Goal: Information Seeking & Learning: Learn about a topic

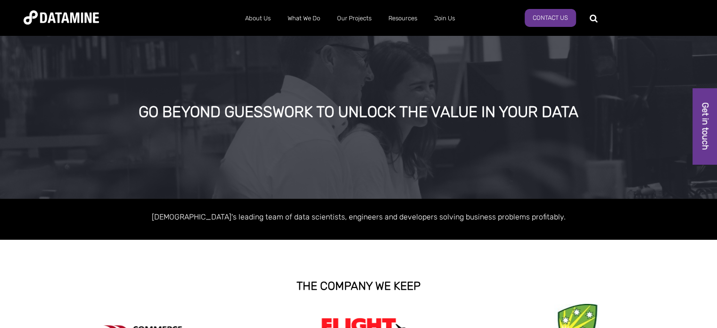
click at [87, 16] on img at bounding box center [61, 17] width 75 height 14
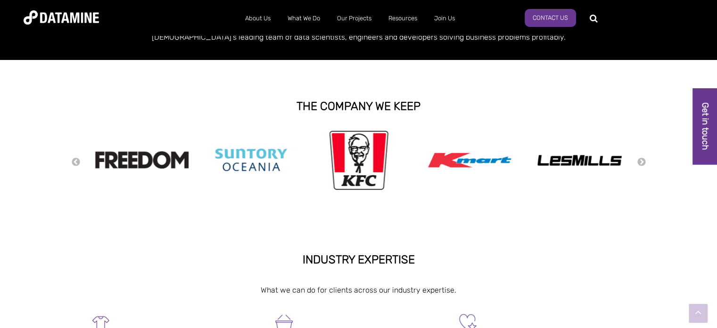
scroll to position [189, 0]
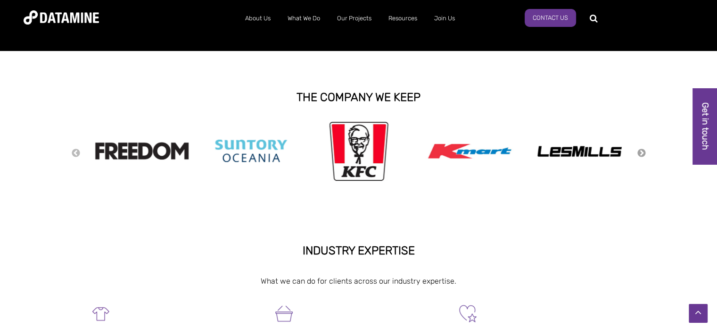
click at [639, 154] on button "Next" at bounding box center [641, 153] width 9 height 10
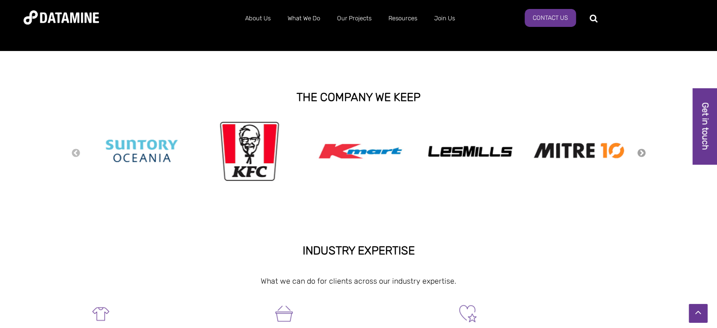
click at [639, 153] on button "Next" at bounding box center [641, 153] width 9 height 10
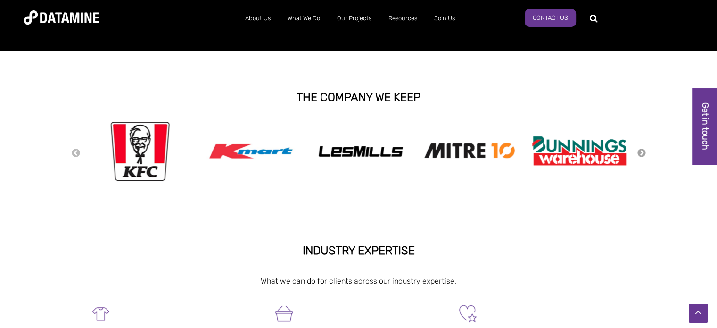
click at [639, 153] on button "Next" at bounding box center [641, 153] width 9 height 10
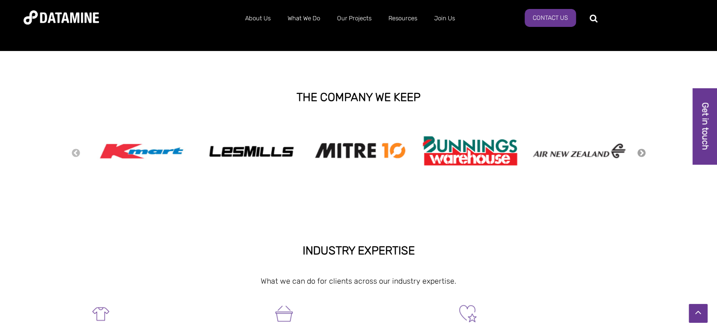
click at [639, 153] on button "Next" at bounding box center [641, 153] width 9 height 10
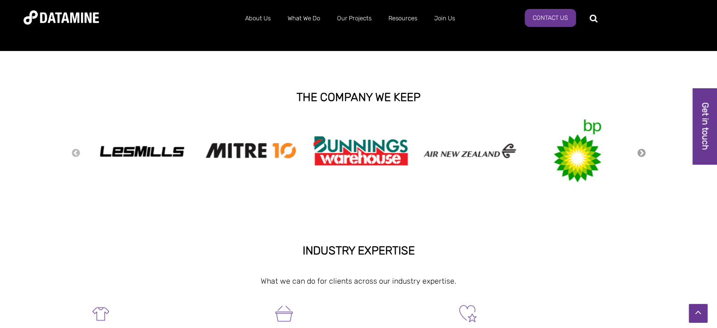
click at [640, 153] on button "Next" at bounding box center [641, 153] width 9 height 10
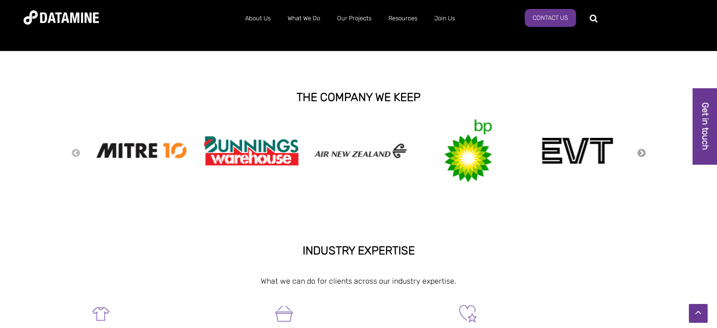
click at [640, 153] on button "Next" at bounding box center [641, 153] width 9 height 10
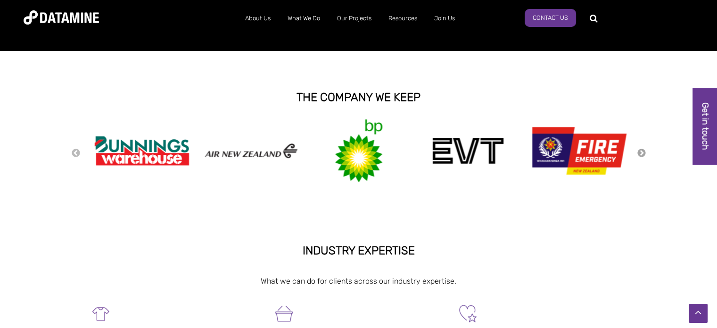
click at [640, 153] on button "Next" at bounding box center [641, 153] width 9 height 10
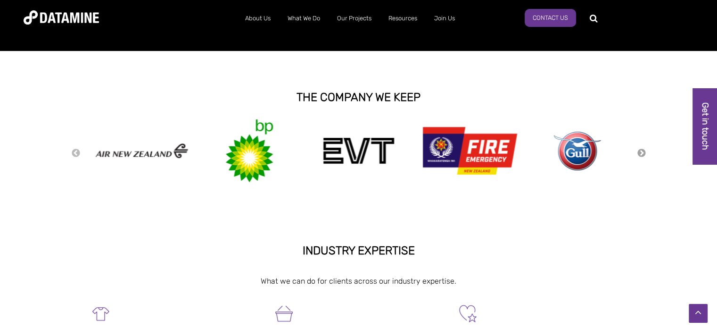
click at [640, 153] on button "Next" at bounding box center [641, 153] width 9 height 10
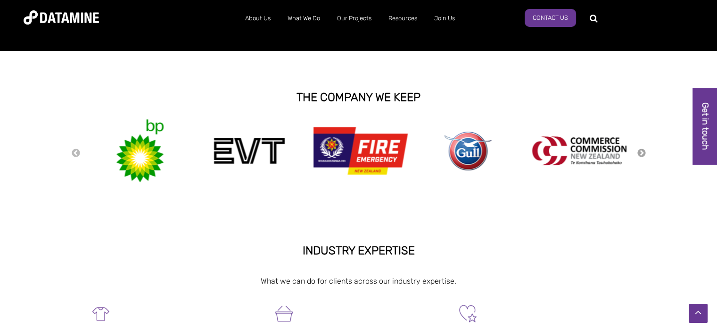
click at [640, 153] on button "Next" at bounding box center [641, 153] width 9 height 10
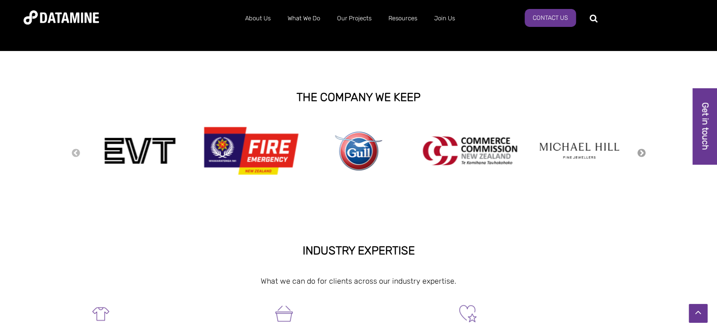
click at [640, 153] on button "Next" at bounding box center [641, 153] width 9 height 10
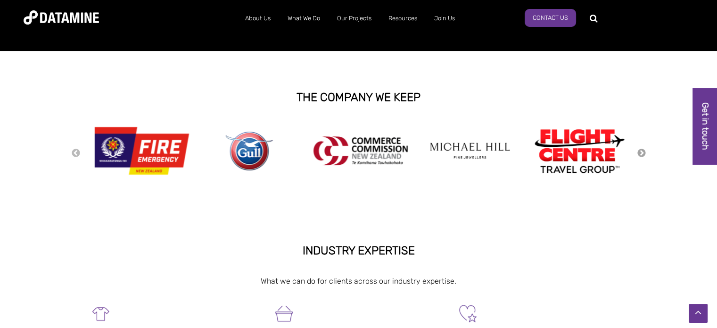
click at [640, 153] on button "Next" at bounding box center [641, 153] width 9 height 10
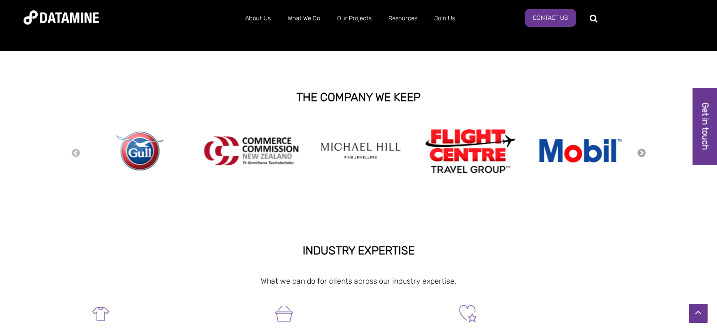
click at [640, 153] on button "Next" at bounding box center [641, 153] width 9 height 10
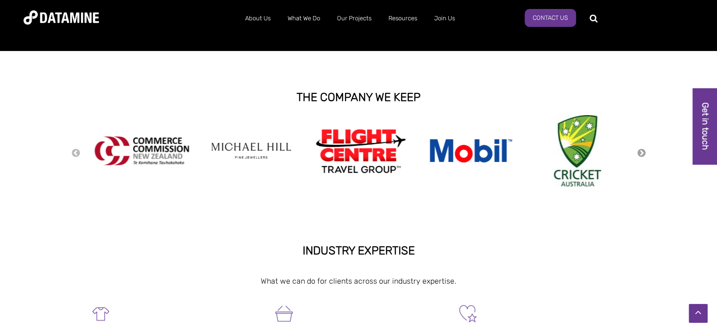
click at [640, 153] on button "Next" at bounding box center [641, 153] width 9 height 10
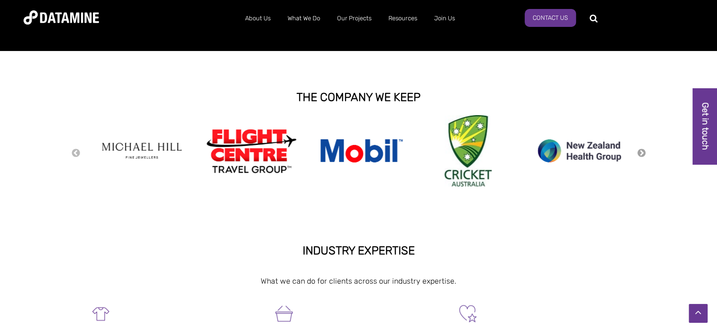
click at [640, 153] on button "Next" at bounding box center [641, 153] width 9 height 10
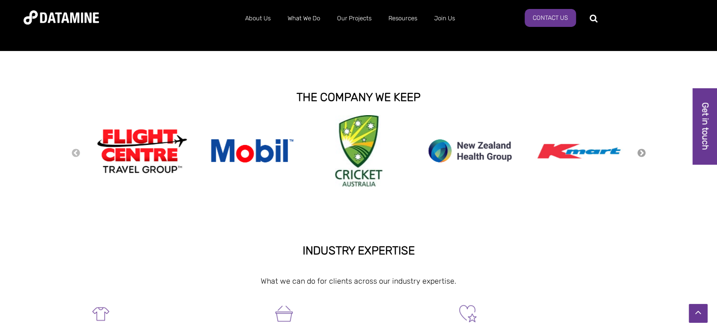
click at [640, 153] on button "Next" at bounding box center [641, 153] width 9 height 10
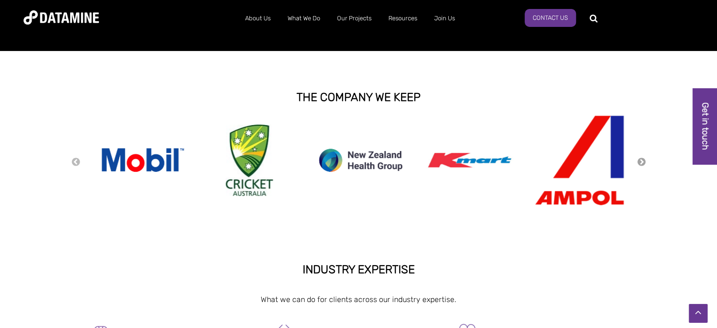
click at [640, 153] on div "Previous Next" at bounding box center [358, 162] width 575 height 94
click at [639, 159] on button "Next" at bounding box center [641, 162] width 9 height 10
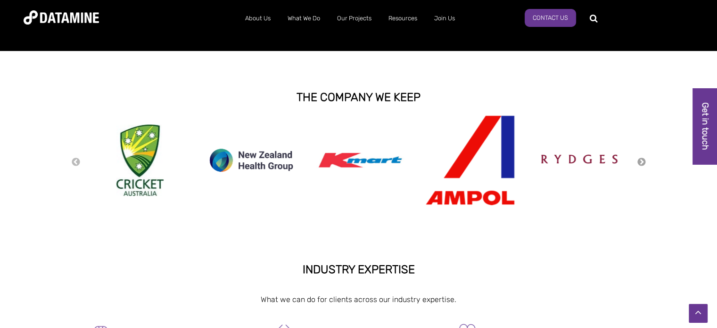
click at [643, 162] on button "Next" at bounding box center [641, 162] width 9 height 10
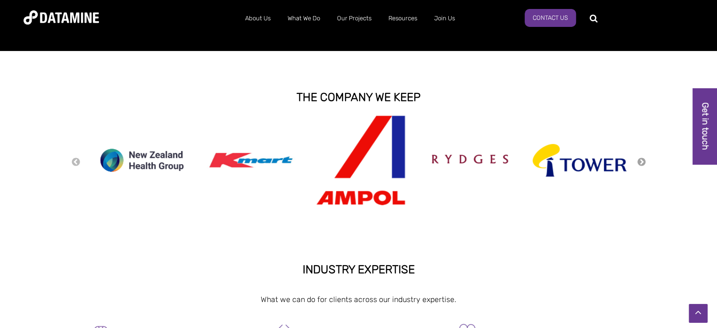
click at [641, 162] on button "Next" at bounding box center [641, 162] width 9 height 10
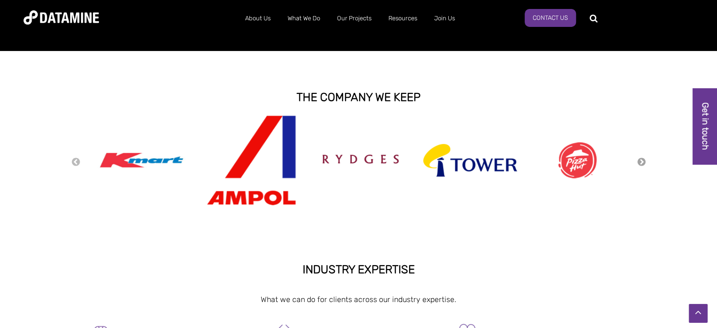
click at [641, 162] on button "Next" at bounding box center [641, 162] width 9 height 10
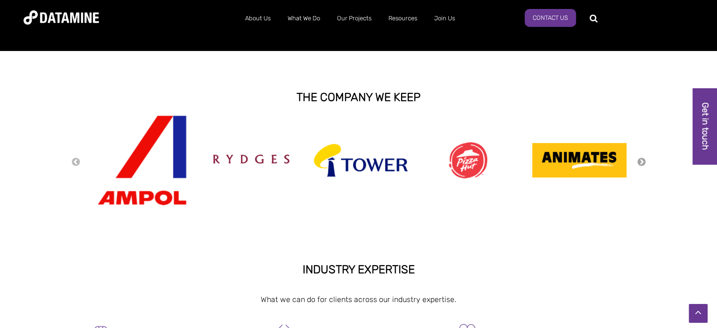
click at [641, 162] on button "Next" at bounding box center [641, 162] width 9 height 10
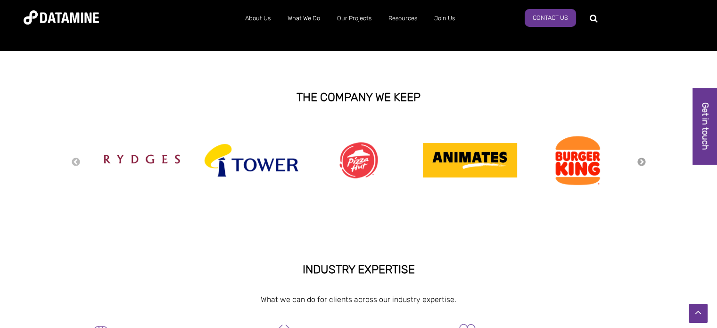
click at [641, 162] on button "Next" at bounding box center [641, 162] width 9 height 10
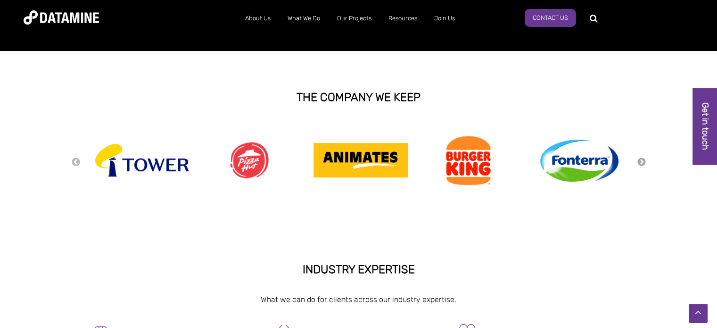
click at [641, 162] on button "Next" at bounding box center [641, 162] width 9 height 10
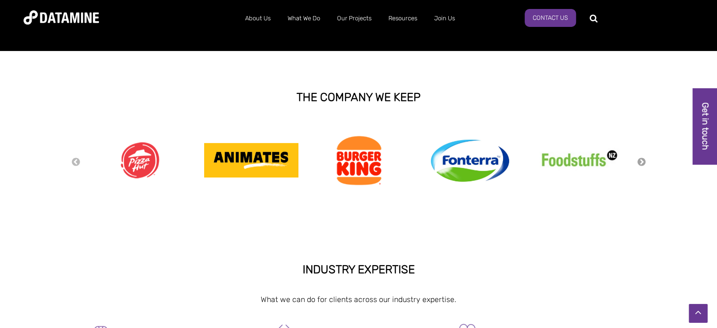
click at [641, 162] on button "Next" at bounding box center [641, 162] width 9 height 10
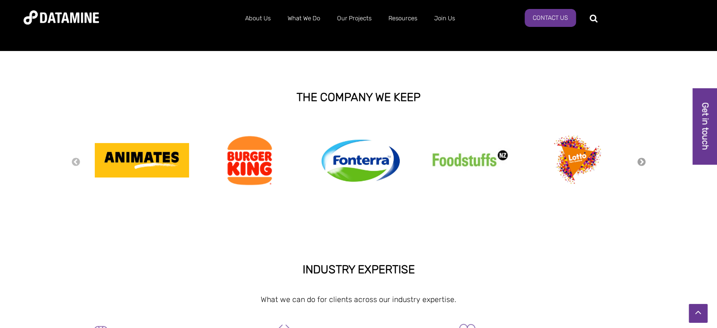
click at [641, 162] on button "Next" at bounding box center [641, 162] width 9 height 10
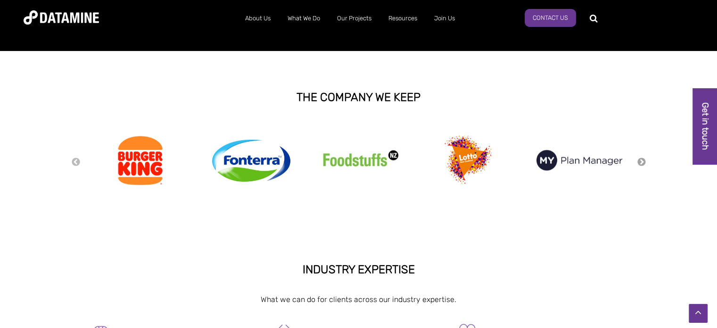
click at [641, 162] on button "Next" at bounding box center [641, 162] width 9 height 10
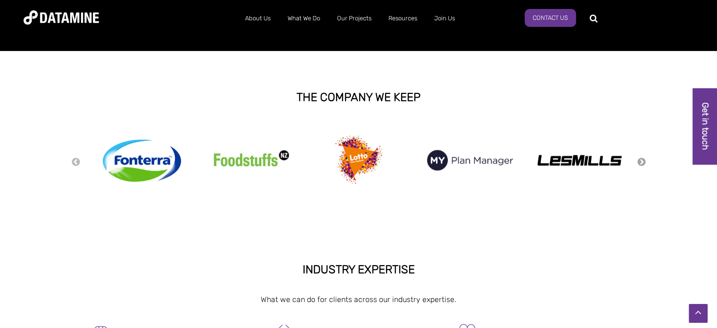
click at [640, 162] on button "Next" at bounding box center [641, 162] width 9 height 10
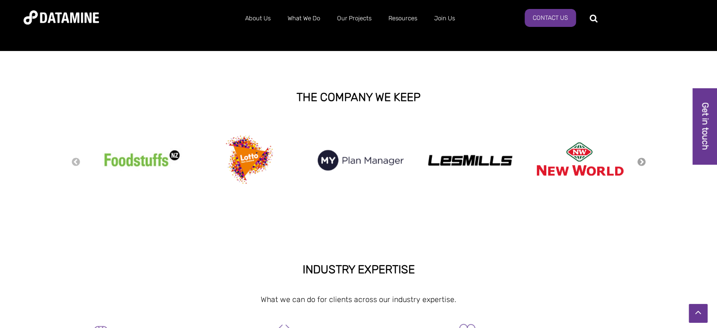
click at [640, 162] on button "Next" at bounding box center [641, 162] width 9 height 10
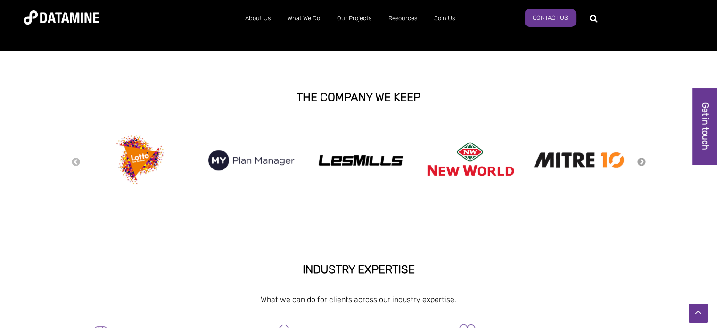
click at [640, 162] on button "Next" at bounding box center [641, 162] width 9 height 10
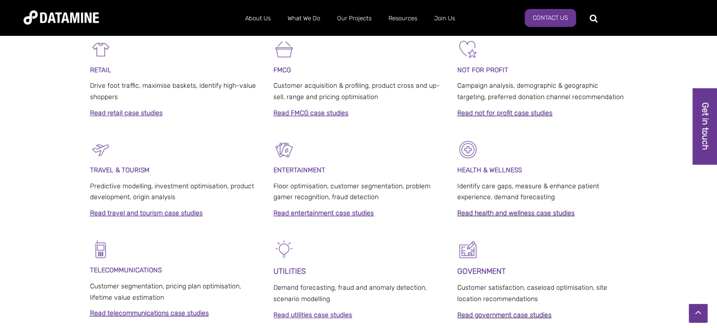
scroll to position [377, 0]
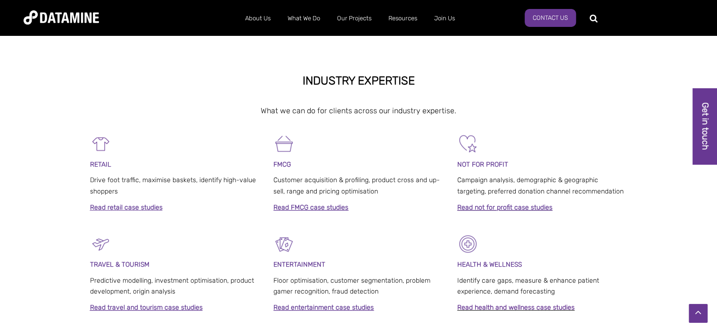
click at [141, 207] on link "Read retail case studies" at bounding box center [126, 207] width 73 height 8
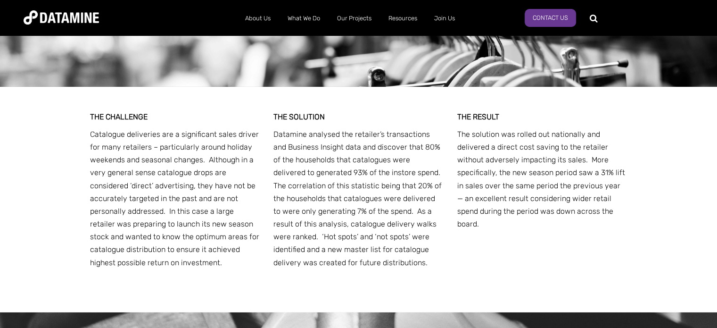
scroll to position [3110, 0]
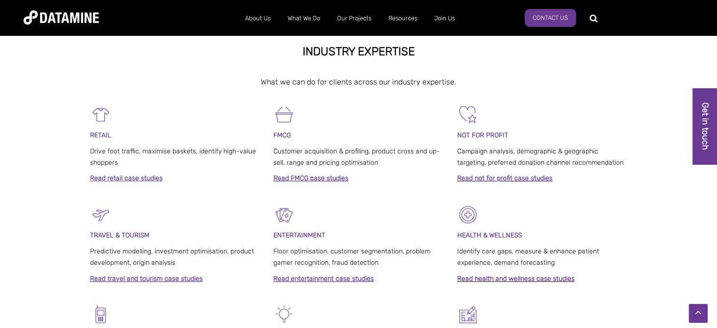
scroll to position [377, 0]
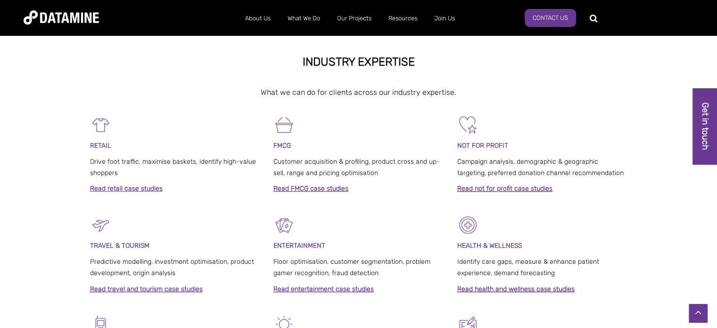
click at [312, 189] on link "Read FMCG case studies" at bounding box center [310, 188] width 75 height 8
click at [483, 192] on link "Read not for profit case studies" at bounding box center [504, 188] width 95 height 8
click at [491, 188] on link "Read not for profit case studies" at bounding box center [504, 188] width 95 height 8
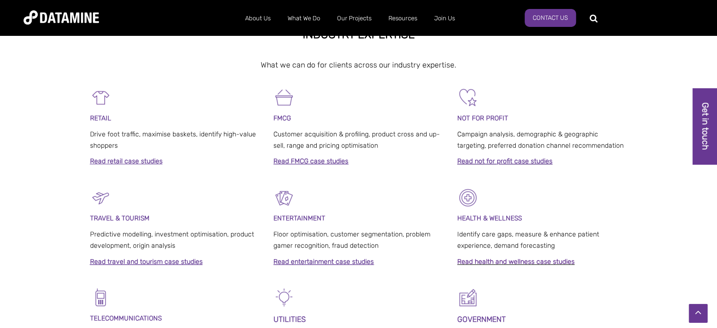
scroll to position [471, 0]
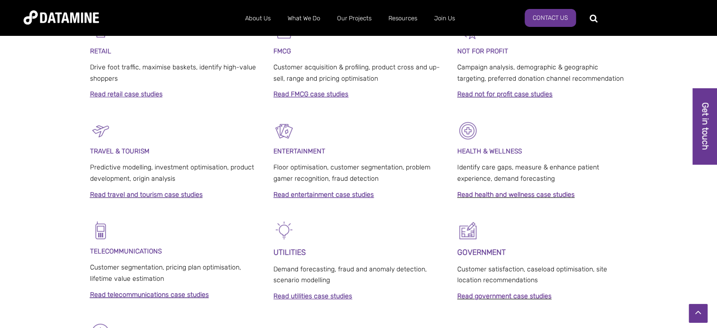
click at [157, 190] on strong "Read travel and tourism case studies" at bounding box center [146, 194] width 113 height 8
click at [322, 195] on strong "Read entertainment case studies" at bounding box center [323, 194] width 100 height 8
click at [486, 196] on link "Read health and wellness case studies" at bounding box center [515, 194] width 117 height 8
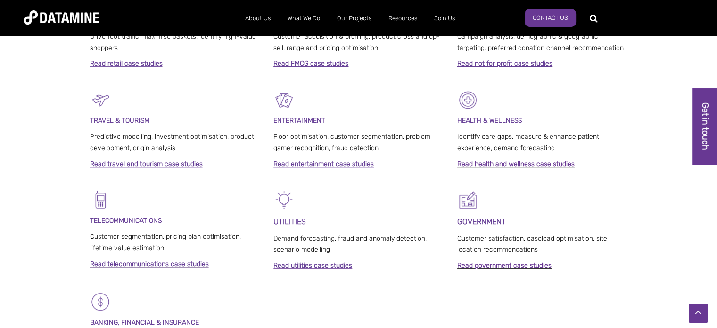
scroll to position [518, 0]
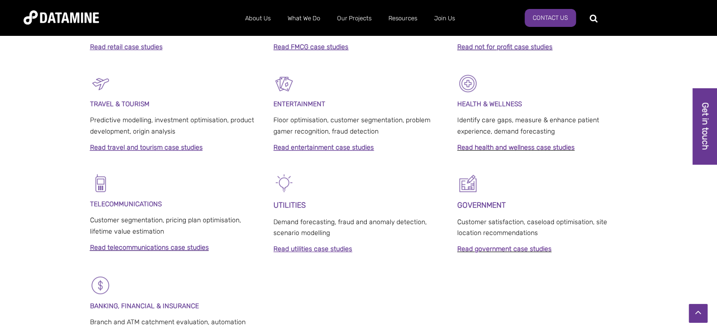
click at [134, 248] on link "Read telecommunications case studies" at bounding box center [149, 247] width 119 height 8
click at [312, 248] on strong "Read utilities case studies" at bounding box center [312, 249] width 79 height 8
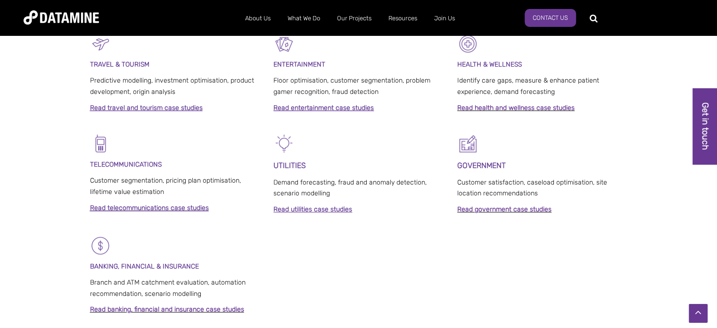
scroll to position [660, 0]
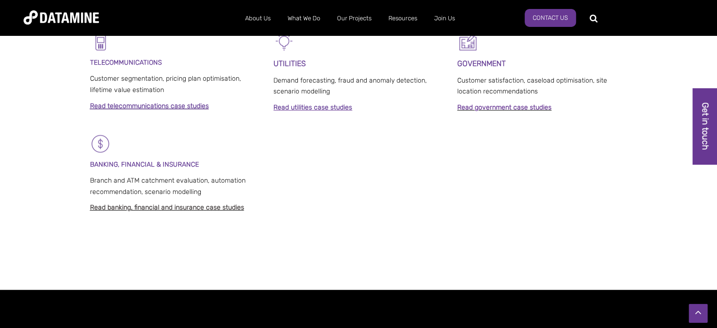
click at [123, 205] on link "Read banking, financial and insurance case studies" at bounding box center [167, 207] width 154 height 8
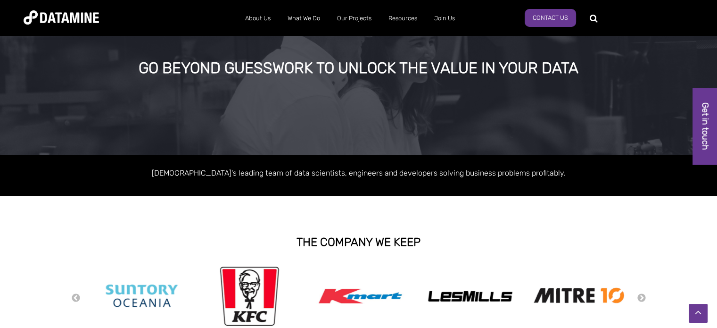
scroll to position [0, 0]
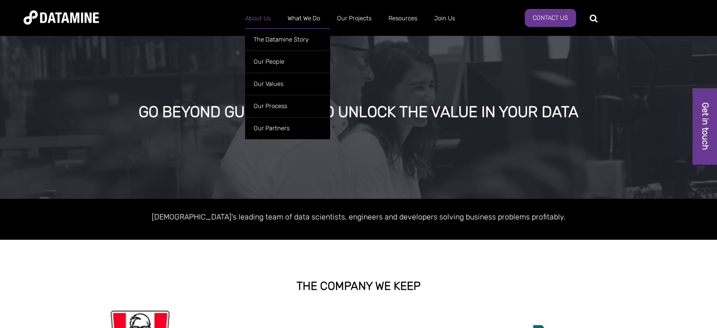
click at [262, 20] on link "About Us" at bounding box center [258, 18] width 42 height 25
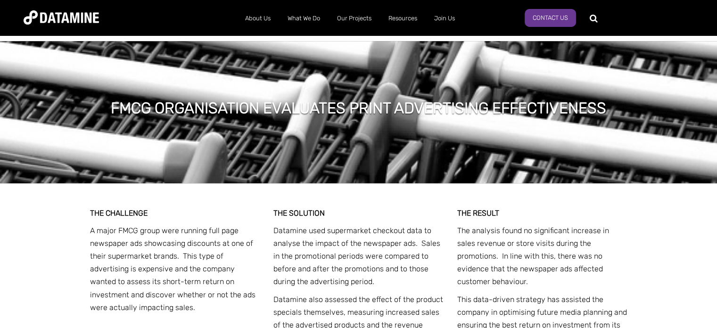
scroll to position [1178, 0]
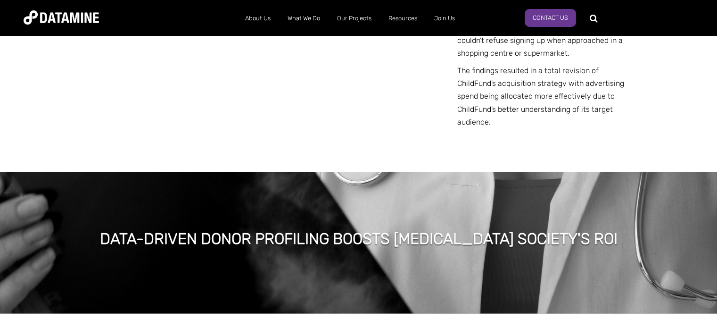
scroll to position [1178, 0]
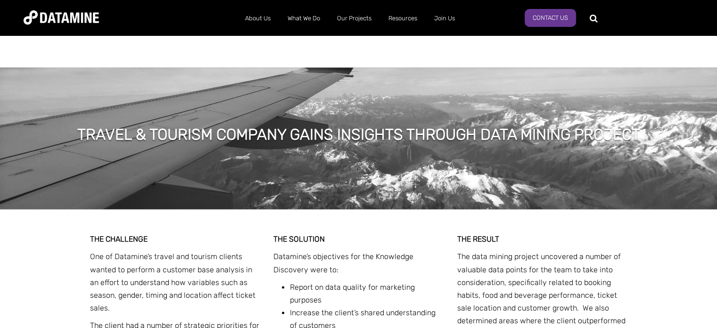
scroll to position [1367, 0]
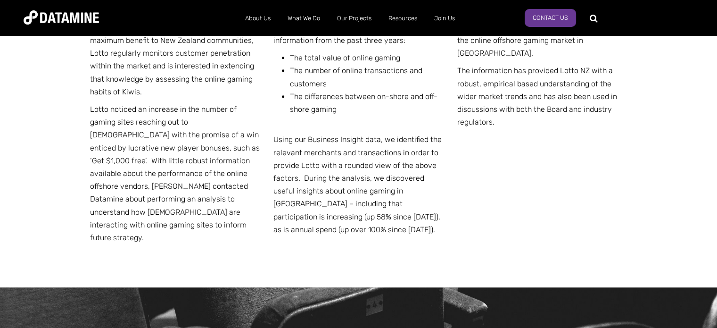
scroll to position [1178, 0]
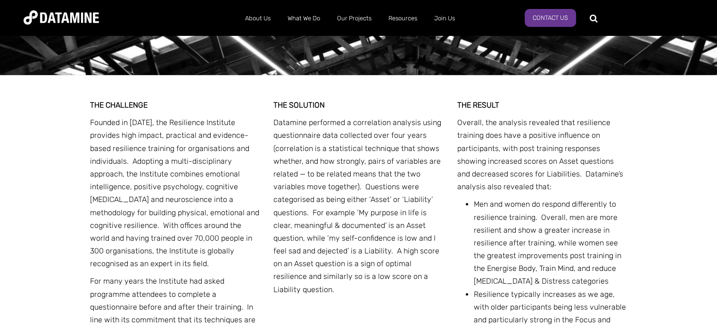
scroll to position [283, 0]
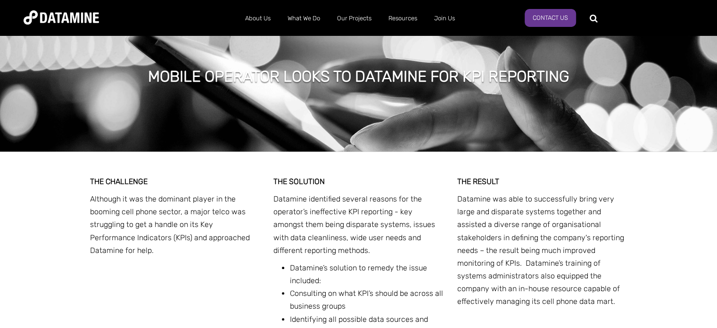
scroll to position [754, 0]
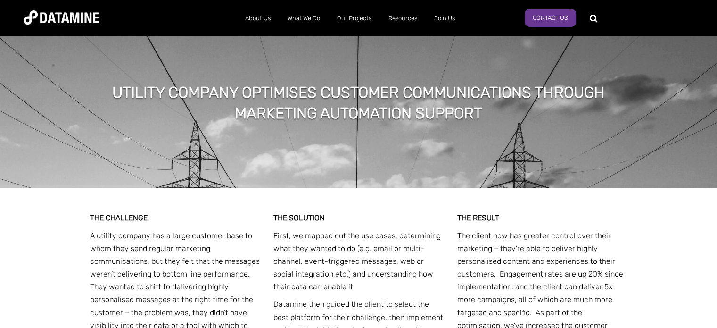
scroll to position [1178, 0]
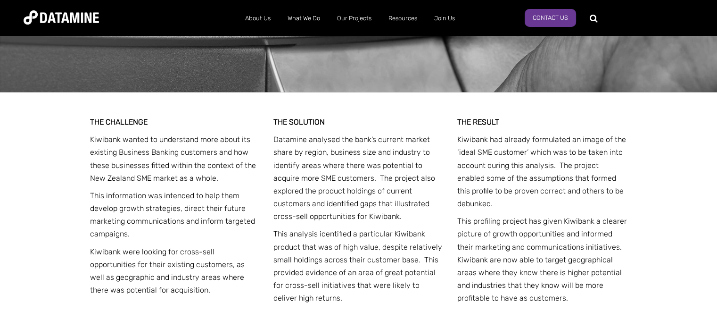
scroll to position [1272, 0]
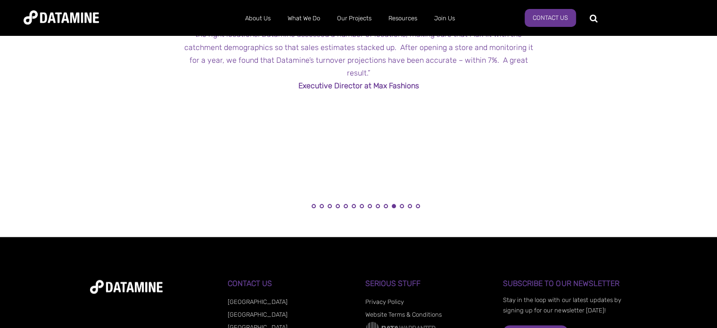
scroll to position [1078, 0]
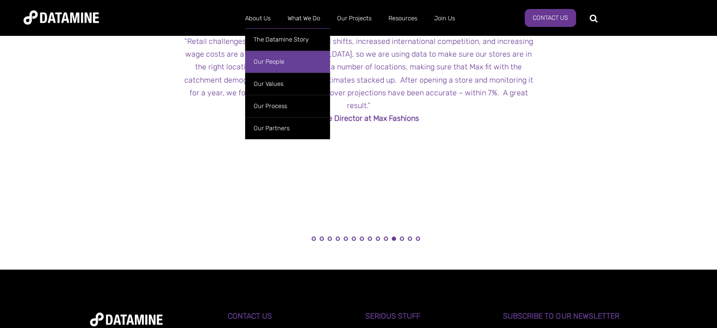
click at [274, 59] on link "Our People" at bounding box center [287, 61] width 85 height 22
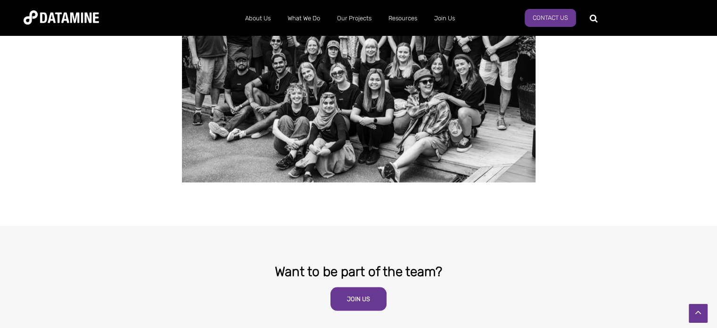
scroll to position [1791, 0]
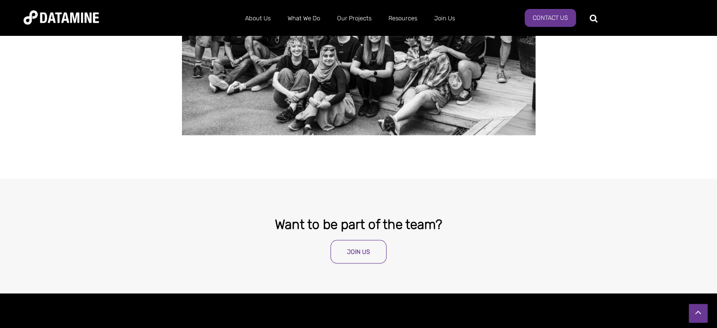
click at [360, 239] on link "Join Us" at bounding box center [358, 251] width 56 height 24
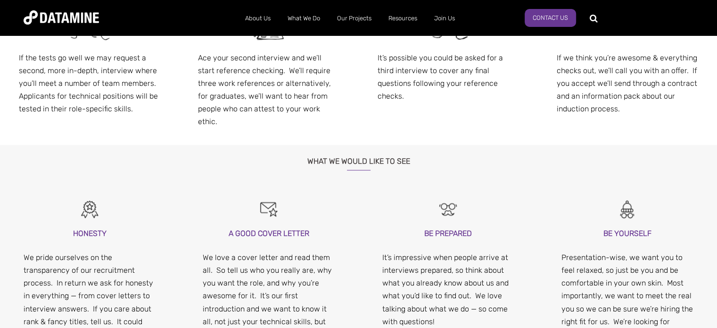
scroll to position [754, 0]
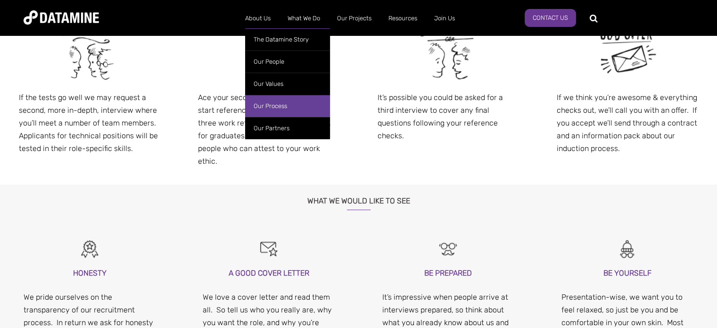
click at [278, 103] on link "Our Process" at bounding box center [287, 106] width 85 height 22
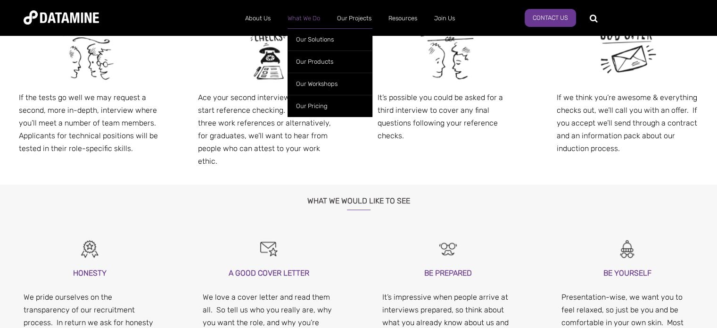
click at [303, 19] on link "What We Do" at bounding box center [303, 18] width 49 height 25
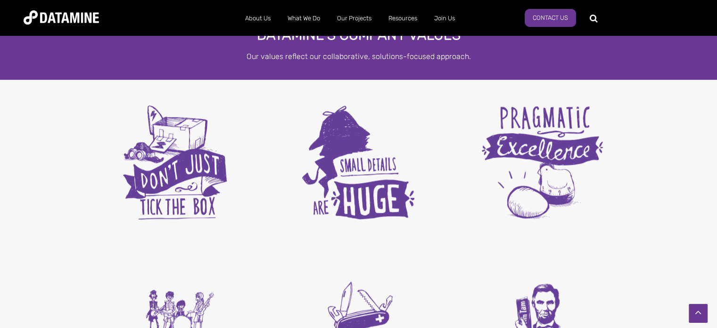
scroll to position [1225, 0]
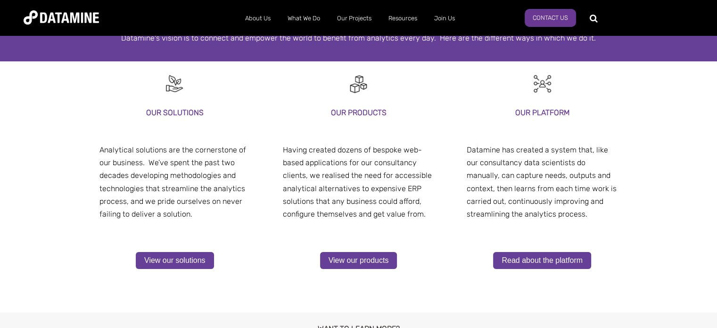
scroll to position [236, 0]
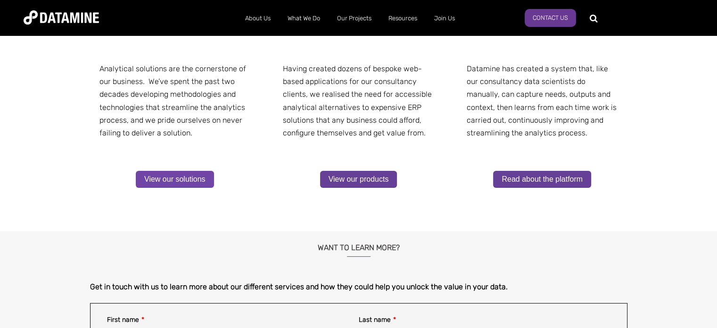
click at [175, 177] on link "View our solutions" at bounding box center [175, 179] width 78 height 17
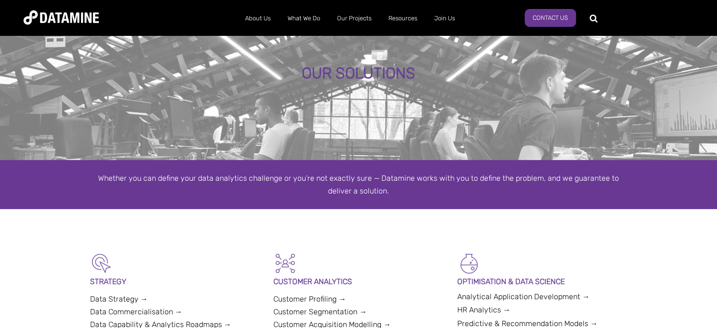
scroll to position [141, 0]
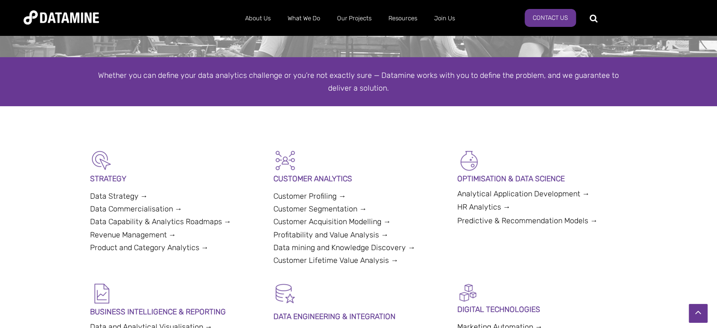
click at [128, 197] on link "Data Strategy →" at bounding box center [119, 195] width 58 height 9
click at [130, 207] on link "Data Commercialisation →" at bounding box center [136, 208] width 92 height 9
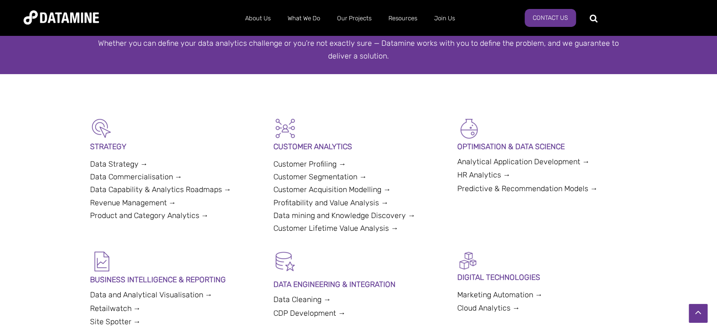
scroll to position [189, 0]
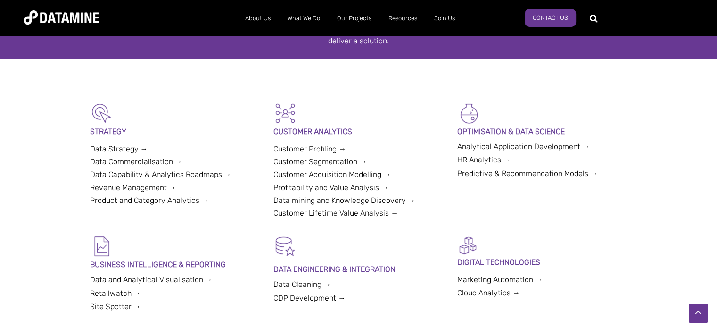
click at [479, 158] on link "HR Analytics →" at bounding box center [483, 159] width 53 height 9
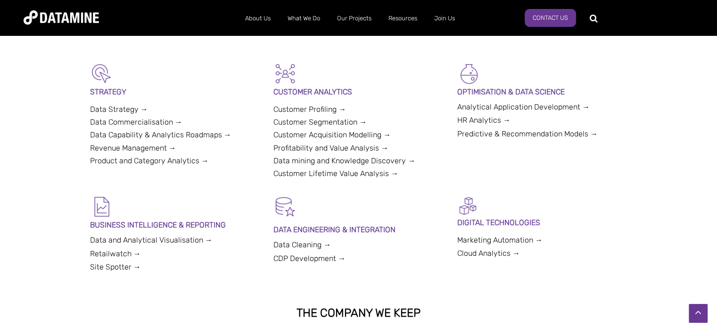
scroll to position [283, 0]
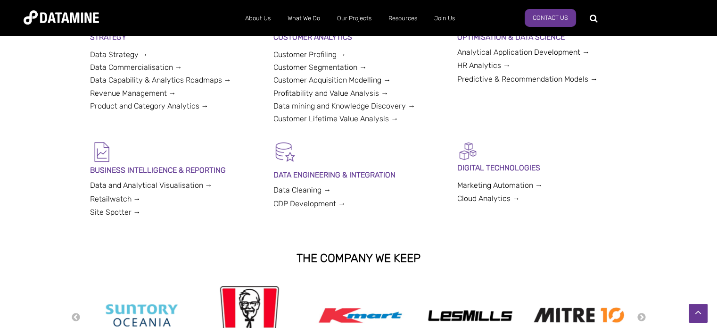
click at [323, 203] on link "CDP Development →" at bounding box center [309, 203] width 72 height 9
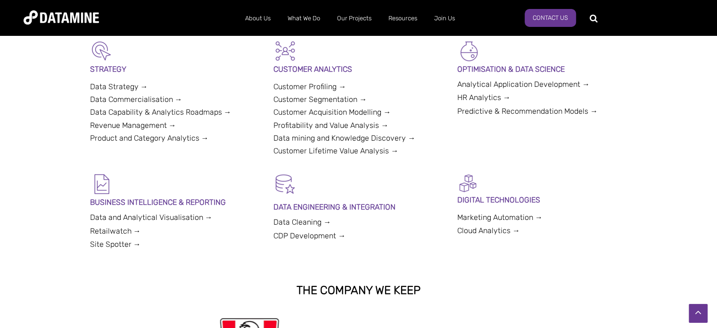
scroll to position [236, 0]
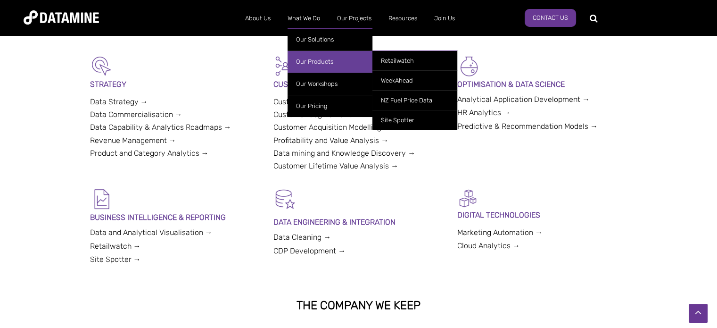
click at [314, 63] on link "Our Products" at bounding box center [329, 61] width 85 height 22
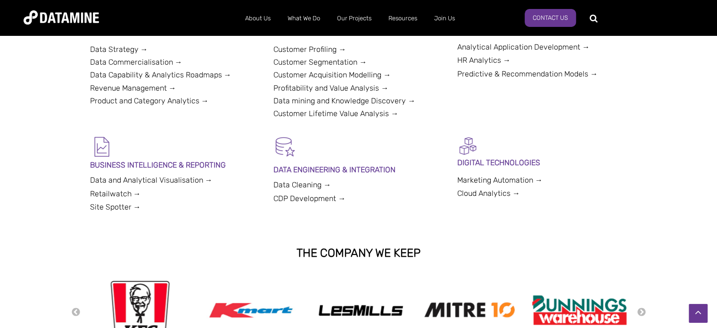
scroll to position [283, 0]
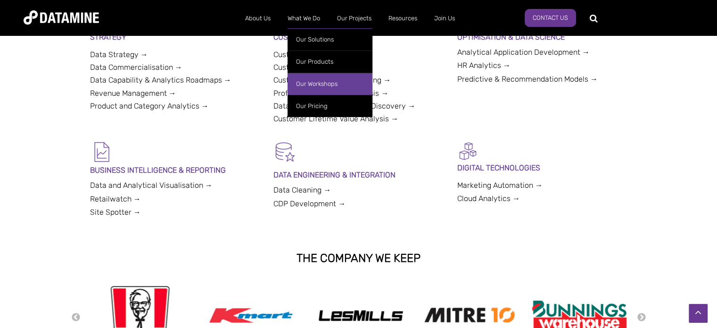
click at [318, 85] on link "Our Workshops" at bounding box center [329, 84] width 85 height 22
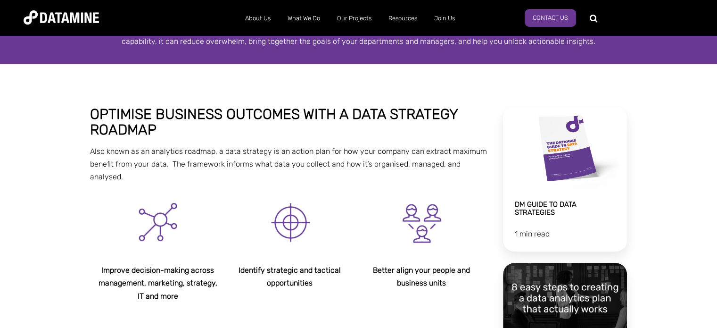
scroll to position [141, 0]
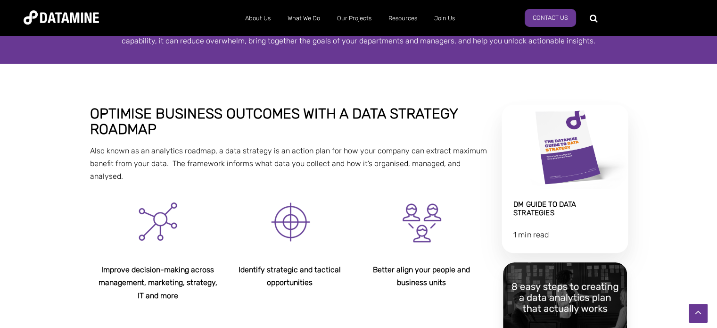
click at [541, 164] on link "DM Guide to Data Strategies" at bounding box center [565, 179] width 126 height 148
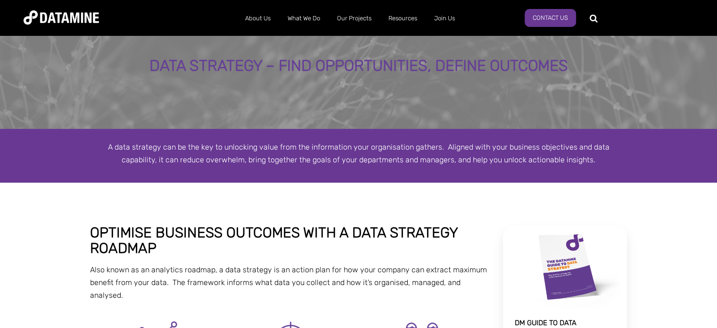
scroll to position [0, 0]
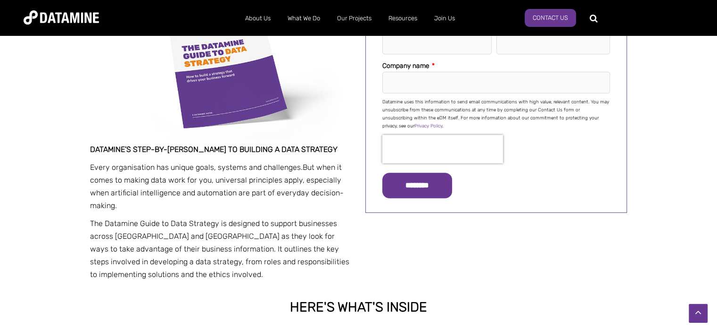
scroll to position [283, 0]
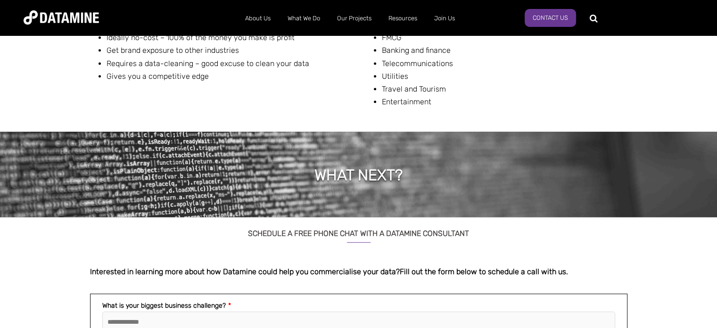
scroll to position [848, 0]
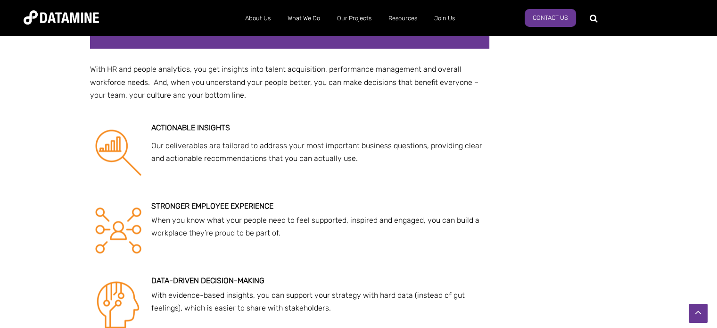
scroll to position [1272, 0]
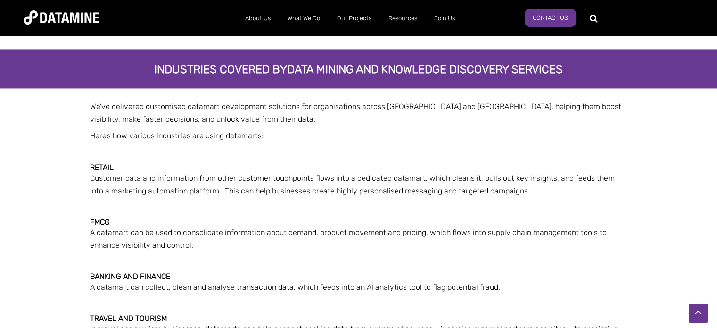
scroll to position [1602, 0]
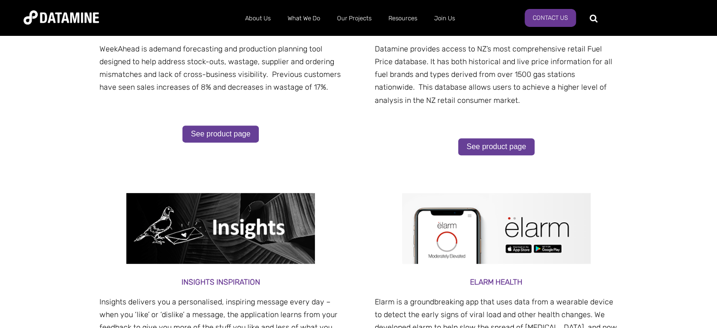
scroll to position [330, 0]
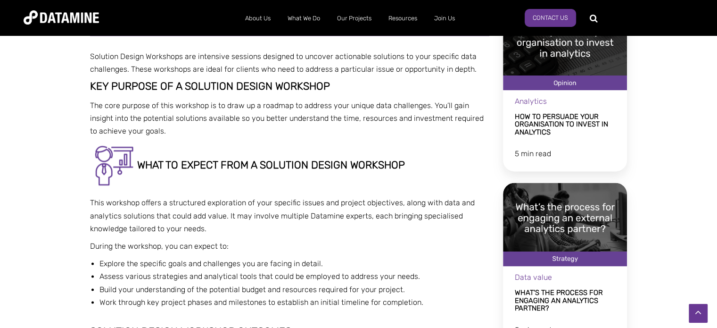
scroll to position [1225, 0]
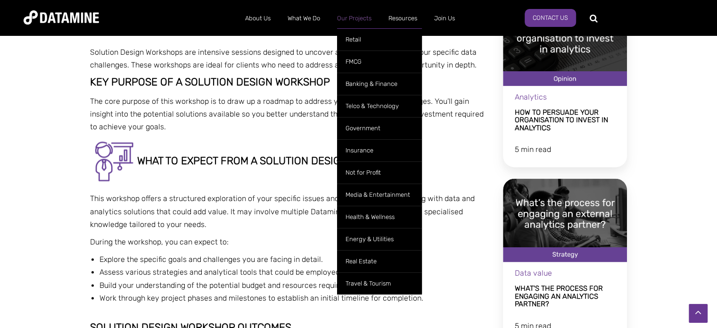
click at [348, 19] on link "Our Projects" at bounding box center [353, 18] width 51 height 25
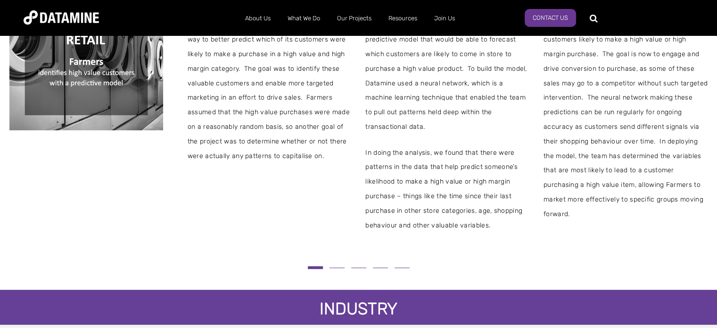
scroll to position [283, 0]
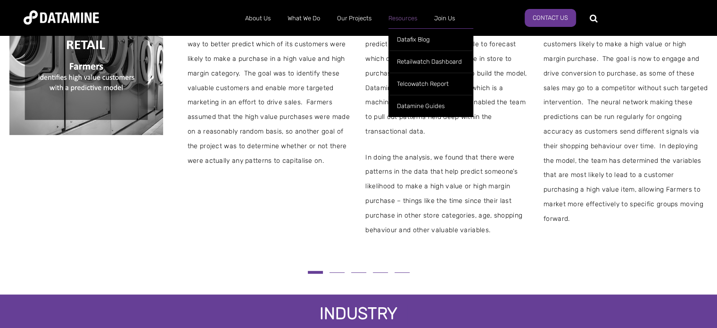
click at [400, 18] on link "Resources" at bounding box center [403, 18] width 46 height 25
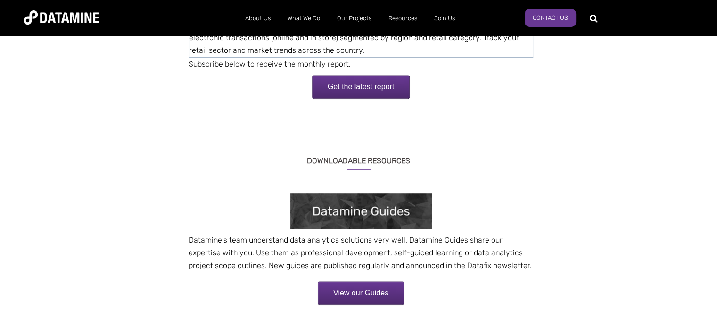
scroll to position [687, 0]
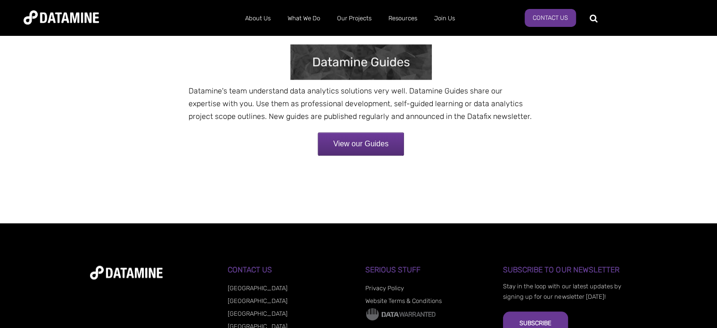
click at [377, 141] on link "View our Guides" at bounding box center [361, 144] width 86 height 24
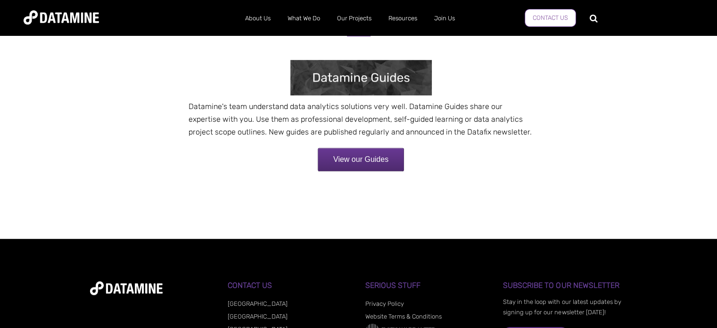
scroll to position [639, 0]
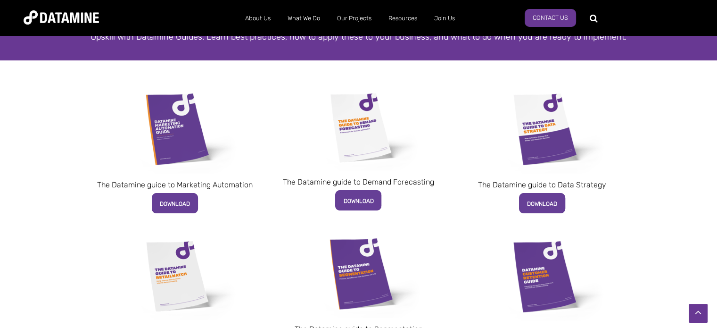
scroll to position [141, 0]
